Goal: Find specific page/section: Locate a particular part of the current website

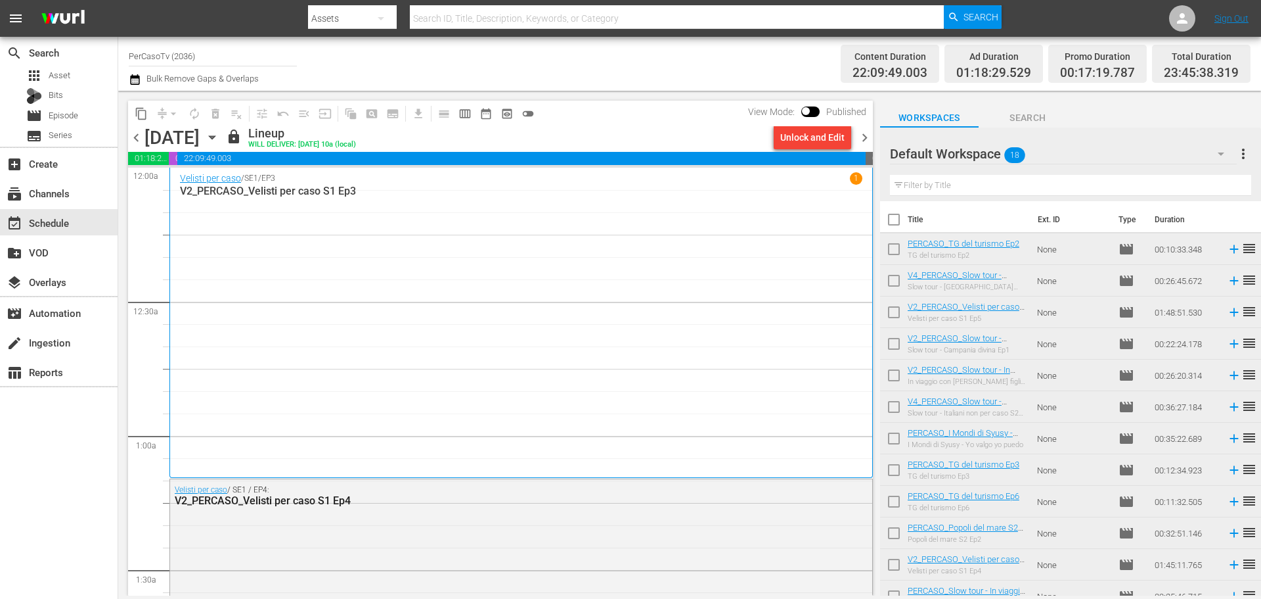
click at [84, 85] on div "apps Asset Bits movie Episode subtitles Series" at bounding box center [59, 105] width 118 height 79
click at [83, 81] on div "apps Asset" at bounding box center [59, 75] width 118 height 18
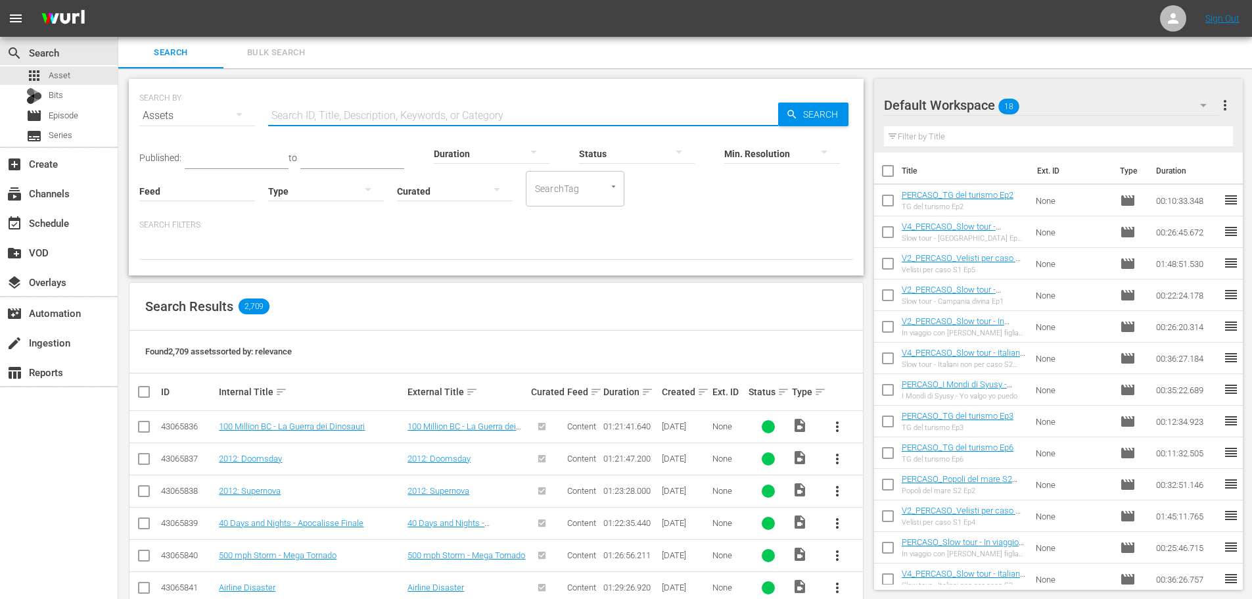
click at [301, 114] on input "text" at bounding box center [523, 116] width 510 height 32
type input "peccato che"
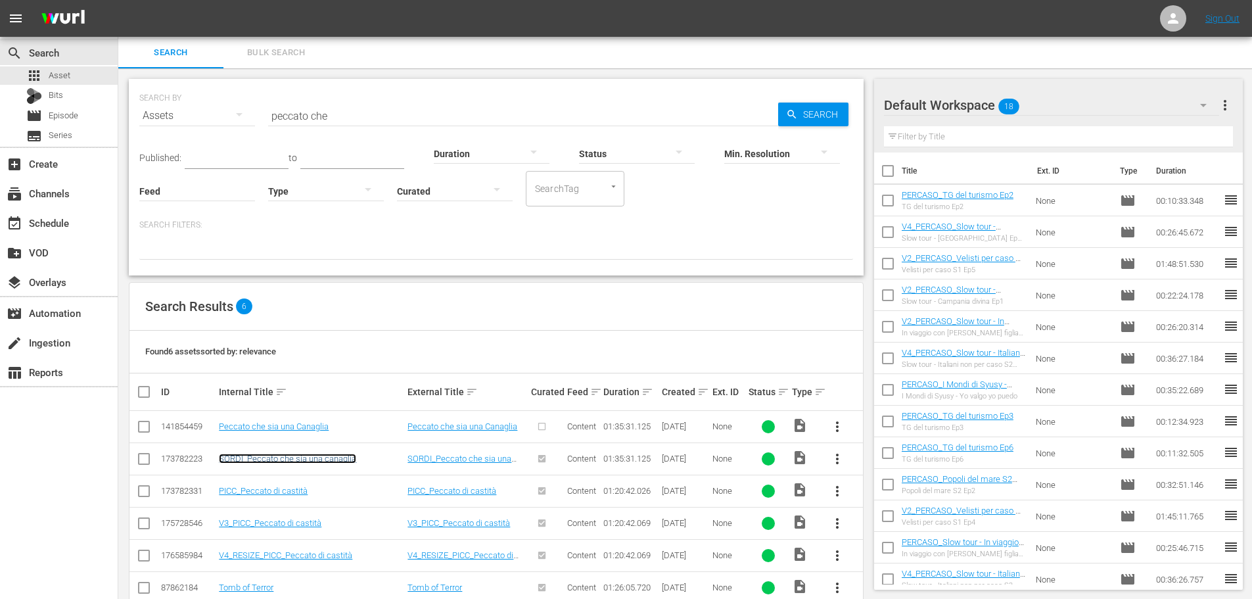
click at [320, 459] on link "SORDI_Peccato che sia una canaglia" at bounding box center [287, 458] width 137 height 10
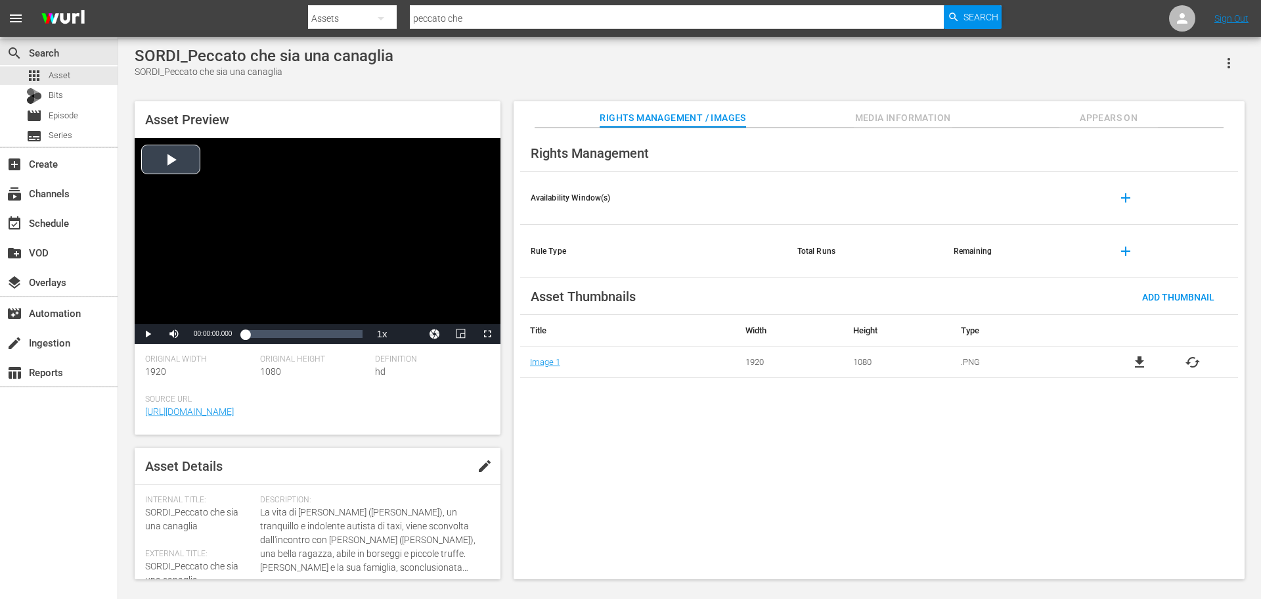
click at [371, 264] on div "Video Player" at bounding box center [318, 231] width 366 height 186
click at [488, 334] on span "Video Player" at bounding box center [488, 334] width 0 height 0
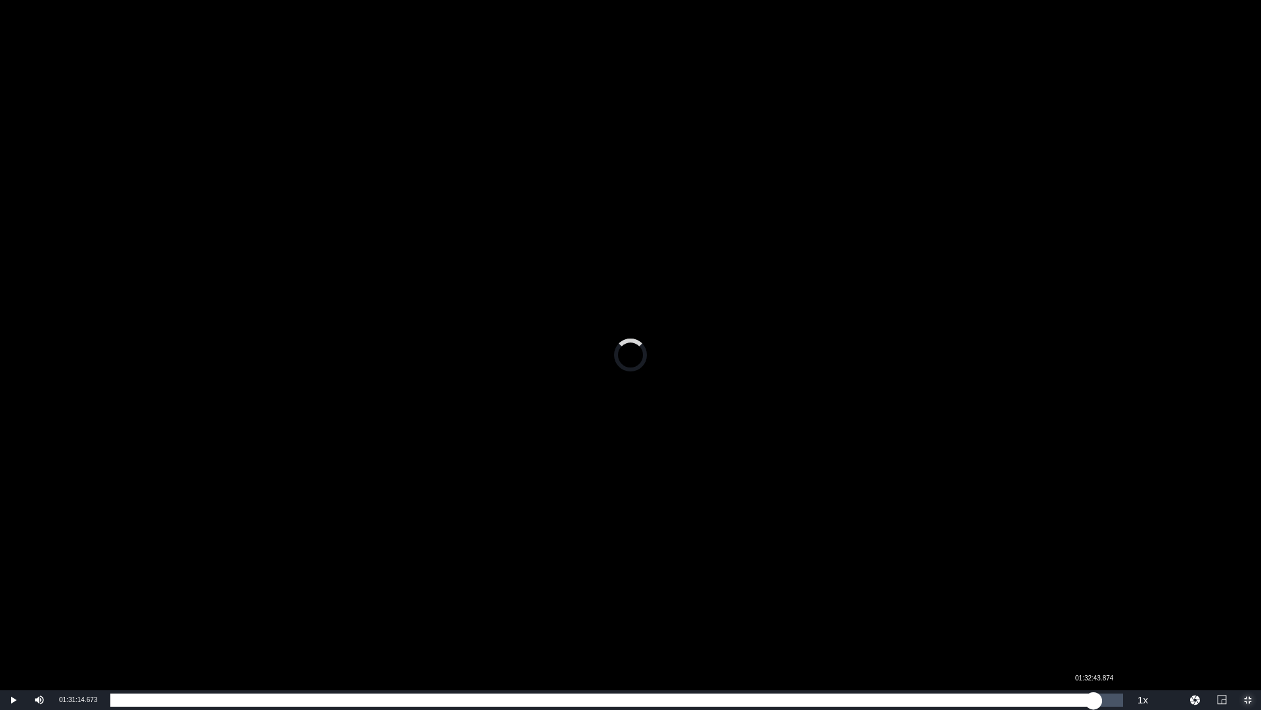
drag, startPoint x: 117, startPoint y: 698, endPoint x: 1094, endPoint y: 692, distance: 977.0
click at [1094, 598] on div "01:31:14.673" at bounding box center [602, 699] width 984 height 13
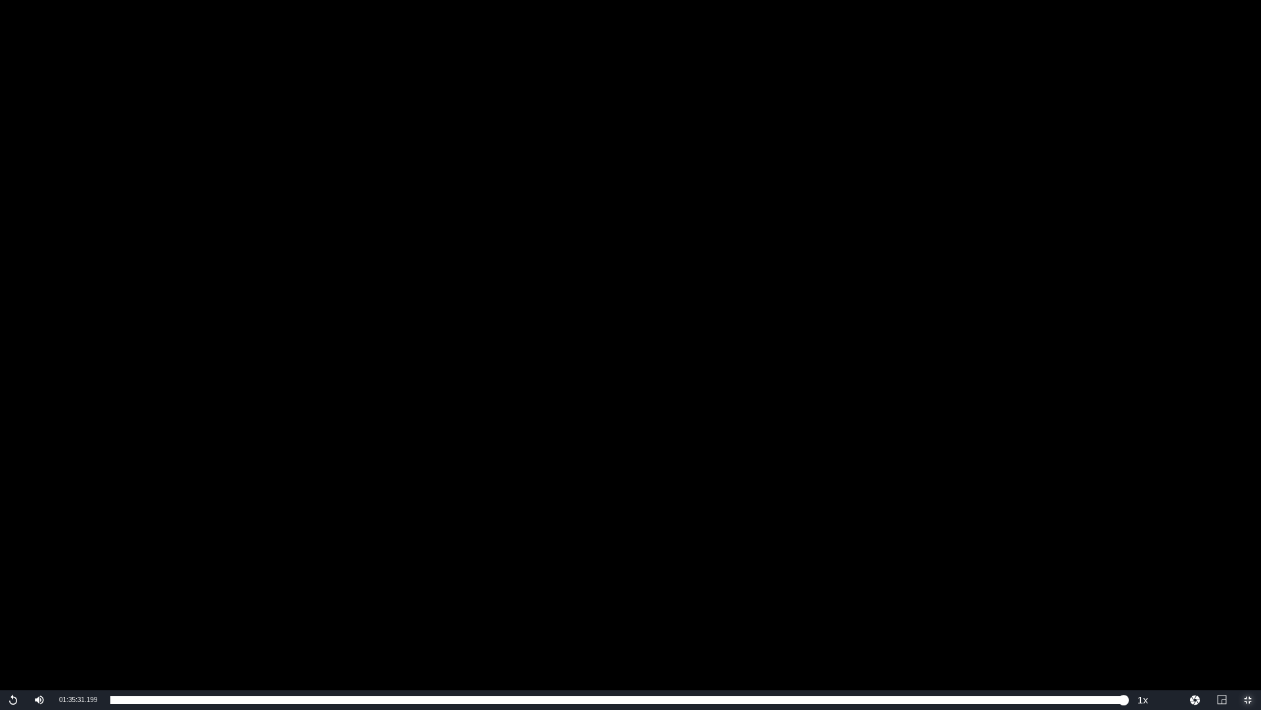
click at [1248, 598] on span "Video Player" at bounding box center [1248, 700] width 0 height 0
